Goal: Task Accomplishment & Management: Complete application form

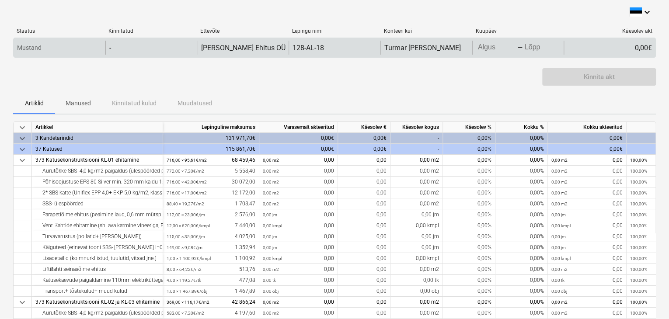
click at [493, 48] on body "keyboard_arrow_down Staatus Kinnitatud Ettevõte Lepingu nimi Konteeri kui Kuupä…" at bounding box center [334, 159] width 669 height 319
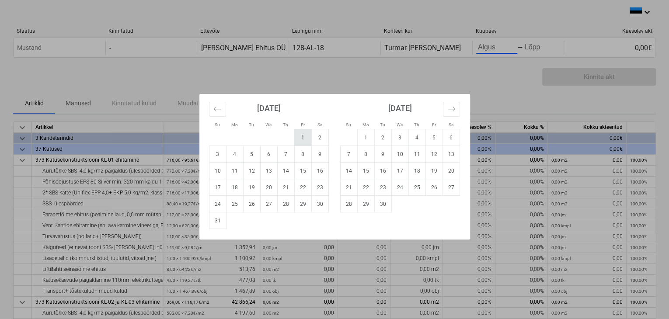
click at [302, 139] on td "1" at bounding box center [302, 137] width 17 height 17
type input "[DATE]"
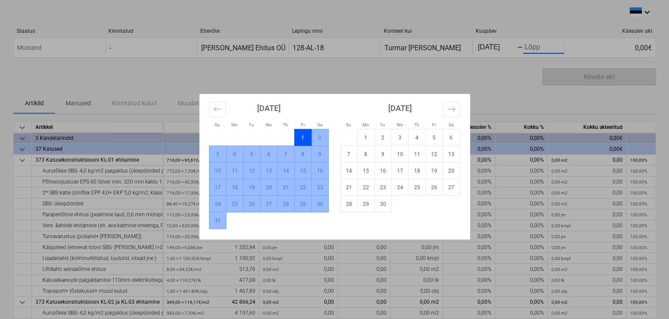
click at [219, 219] on td "31" at bounding box center [217, 220] width 17 height 17
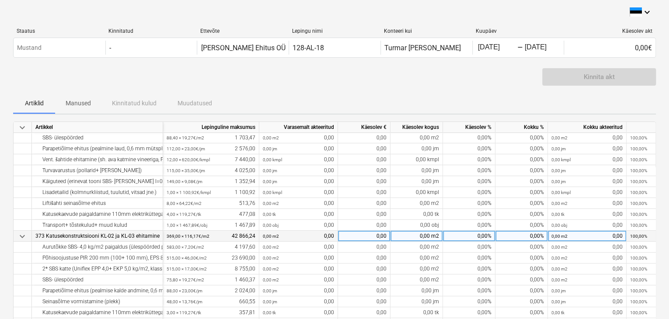
scroll to position [130, 0]
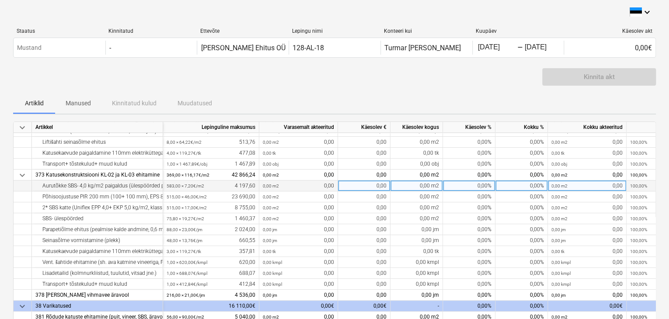
click at [533, 183] on div "0,00%" at bounding box center [521, 186] width 52 height 11
type input "90"
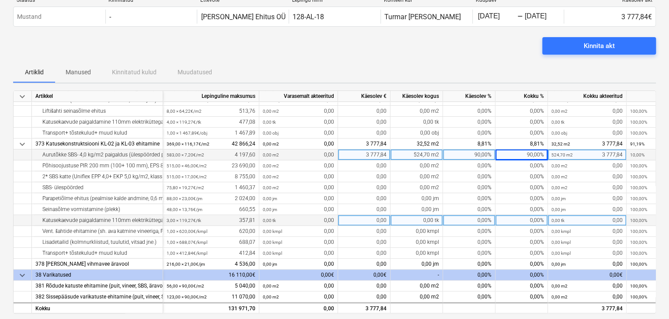
scroll to position [87, 0]
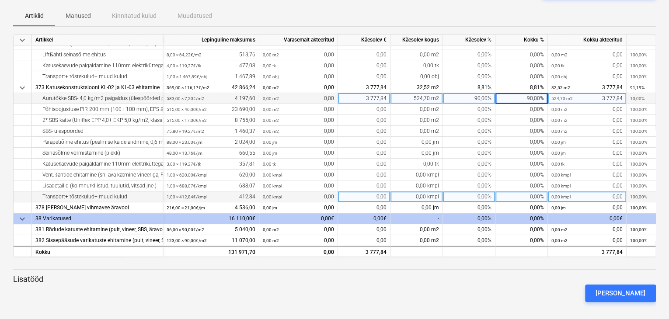
click at [610, 193] on div "0,00 kmpl 0,00" at bounding box center [586, 196] width 71 height 11
click at [494, 197] on div "0,00%" at bounding box center [469, 196] width 52 height 11
type input "20"
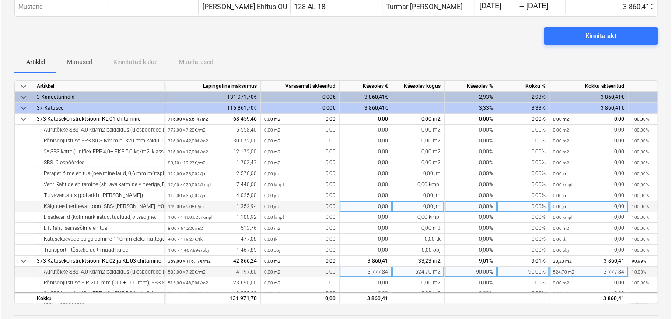
scroll to position [0, 0]
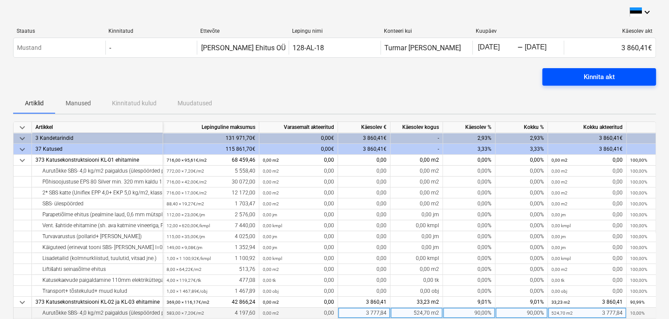
click at [607, 74] on div "Kinnita akt" at bounding box center [599, 76] width 31 height 11
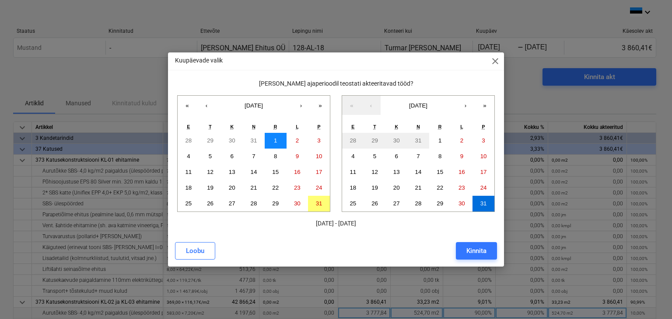
click at [271, 141] on button "1" at bounding box center [276, 141] width 22 height 16
click at [321, 203] on abbr "31" at bounding box center [319, 203] width 7 height 7
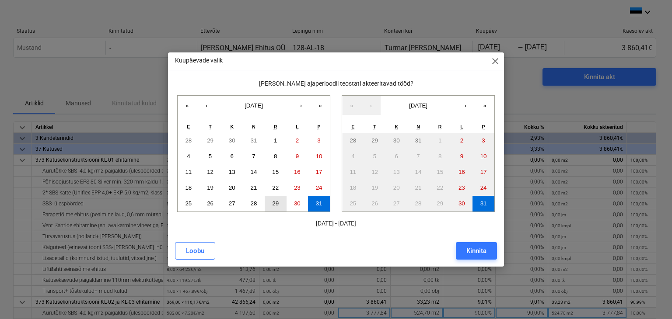
click at [282, 205] on button "29" at bounding box center [276, 204] width 22 height 16
click at [278, 142] on button "1" at bounding box center [276, 141] width 22 height 16
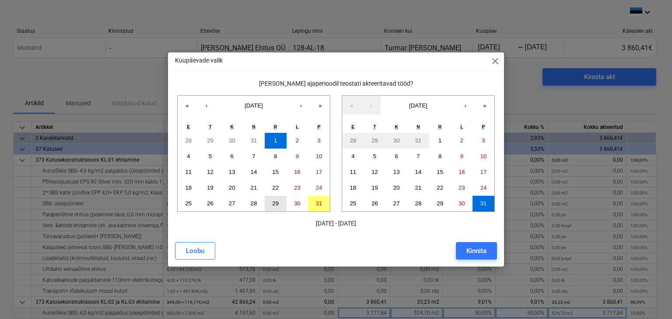
click at [276, 203] on abbr "29" at bounding box center [275, 203] width 7 height 7
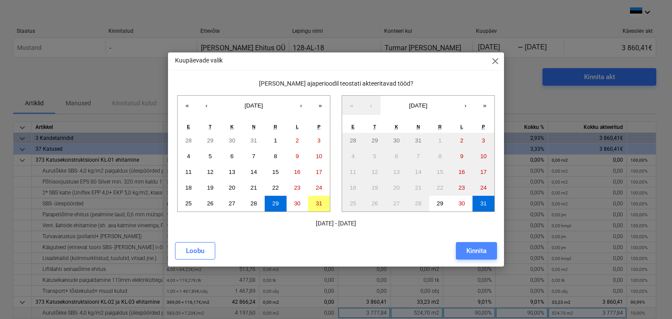
click at [483, 249] on div "Kinnita" at bounding box center [476, 250] width 20 height 11
